Goal: Find specific page/section: Find specific page/section

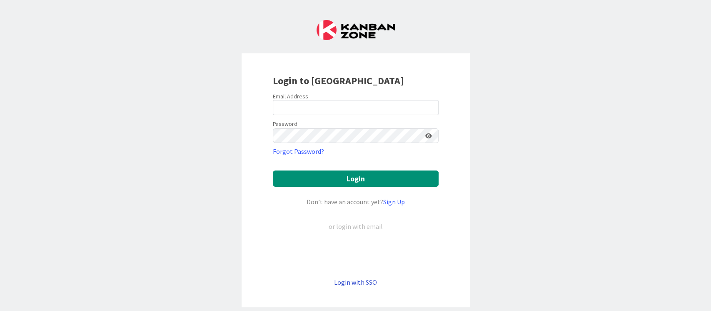
click at [352, 232] on link "Login with SSO" at bounding box center [355, 282] width 43 height 8
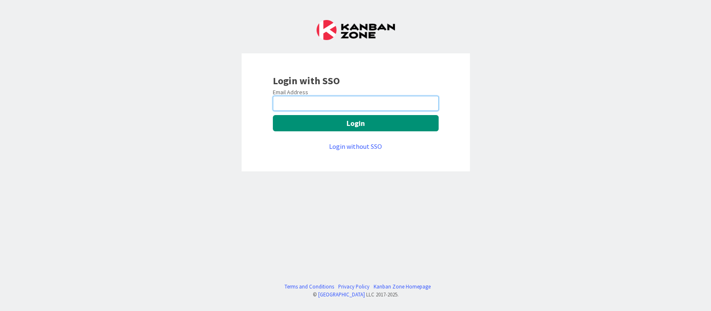
click at [328, 102] on input "email" at bounding box center [356, 103] width 166 height 15
type input "[EMAIL_ADDRESS][DOMAIN_NAME]"
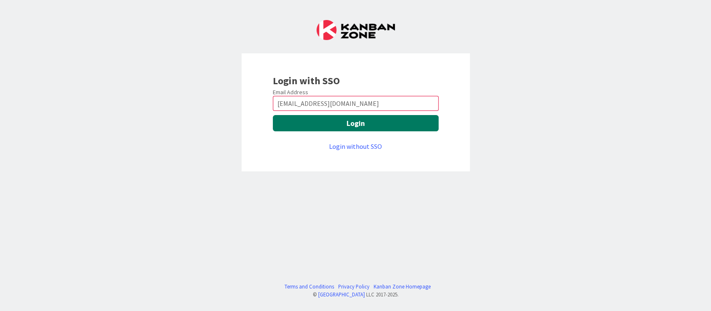
click at [310, 125] on button "Login" at bounding box center [356, 123] width 166 height 16
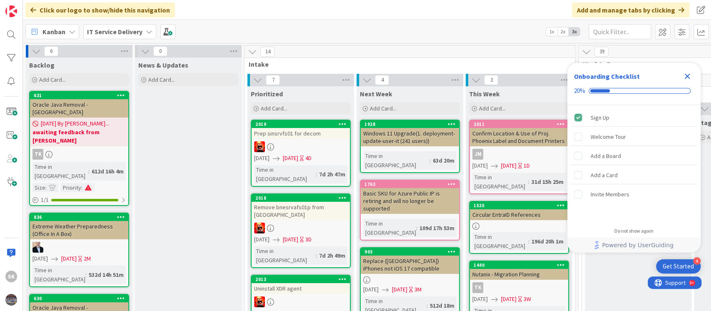
click at [689, 75] on icon "Close Checklist" at bounding box center [687, 76] width 5 height 5
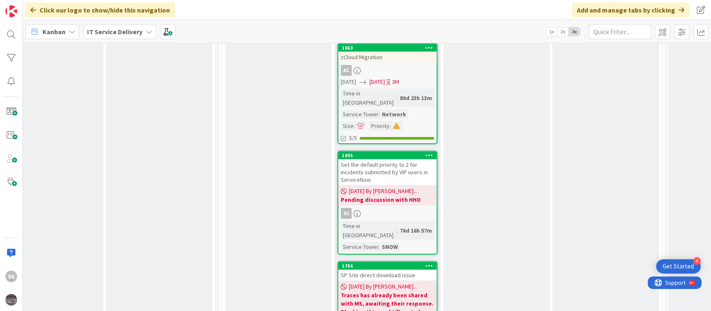
scroll to position [1592, 360]
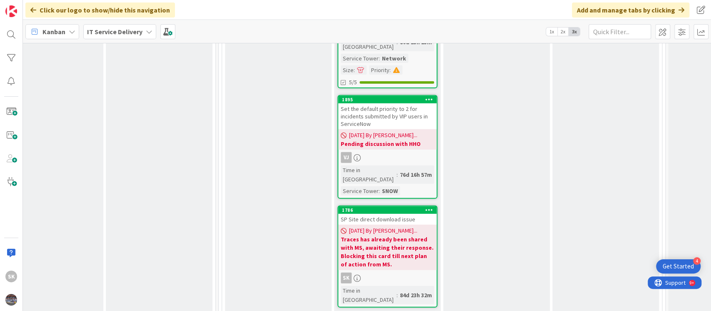
click at [375, 235] on b "Traces has already been shared with MS, awaiting their response. Blocking this …" at bounding box center [387, 251] width 93 height 33
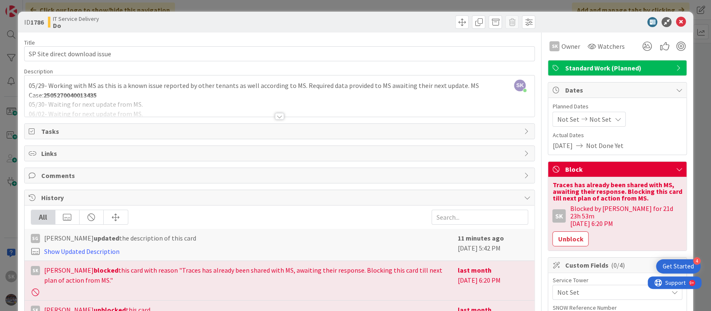
click at [275, 116] on div at bounding box center [279, 116] width 9 height 7
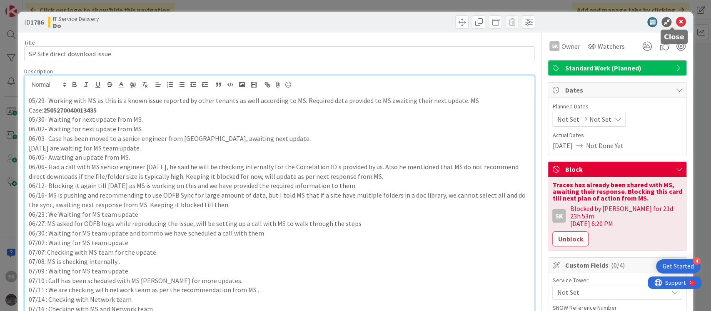
click at [676, 24] on icon at bounding box center [681, 22] width 10 height 10
